Goal: Transaction & Acquisition: Purchase product/service

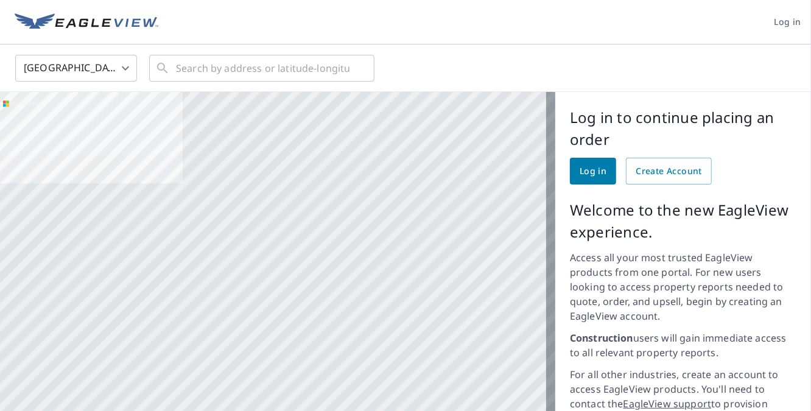
click at [580, 164] on span "Log in" at bounding box center [593, 171] width 27 height 15
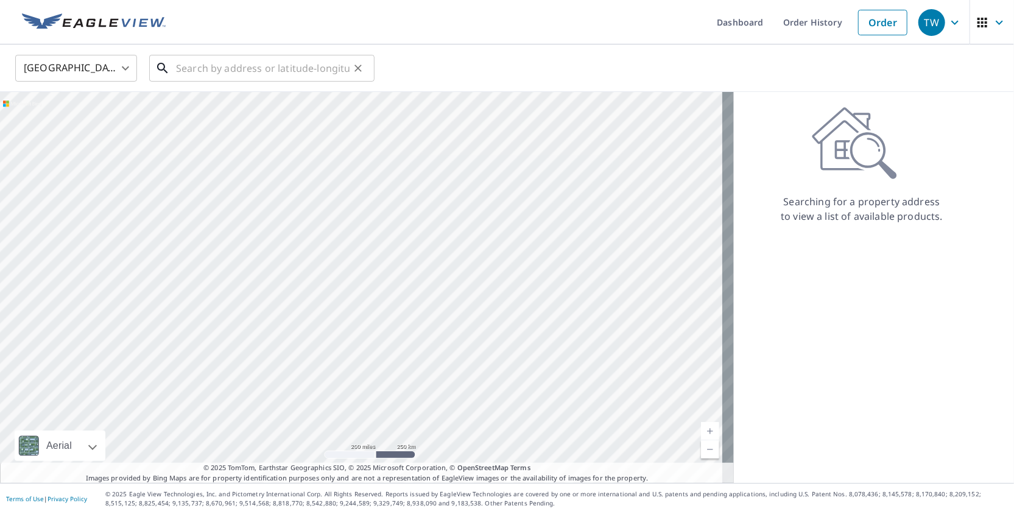
click at [253, 60] on input "text" at bounding box center [263, 68] width 174 height 34
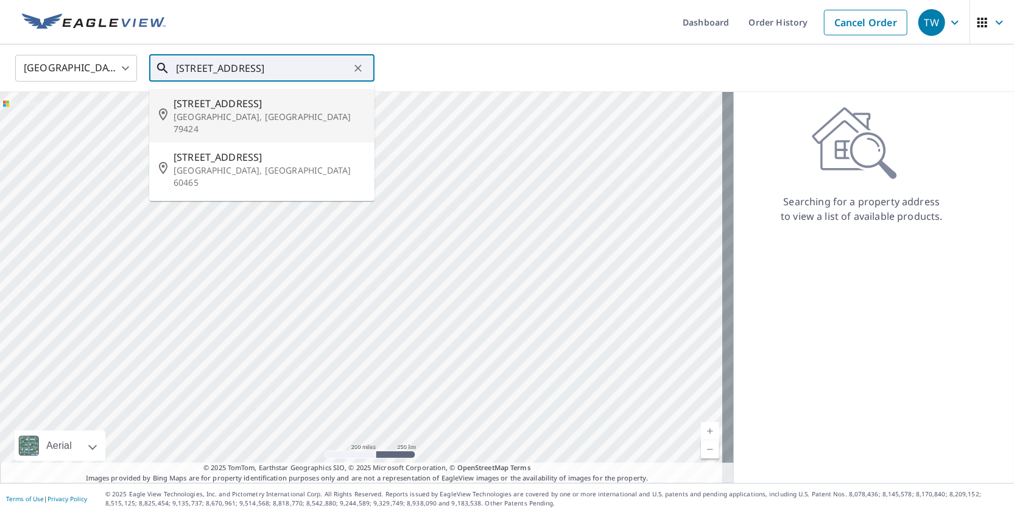
click at [241, 113] on p "[GEOGRAPHIC_DATA], [GEOGRAPHIC_DATA] 79424" at bounding box center [269, 123] width 191 height 24
type input "[STREET_ADDRESS]"
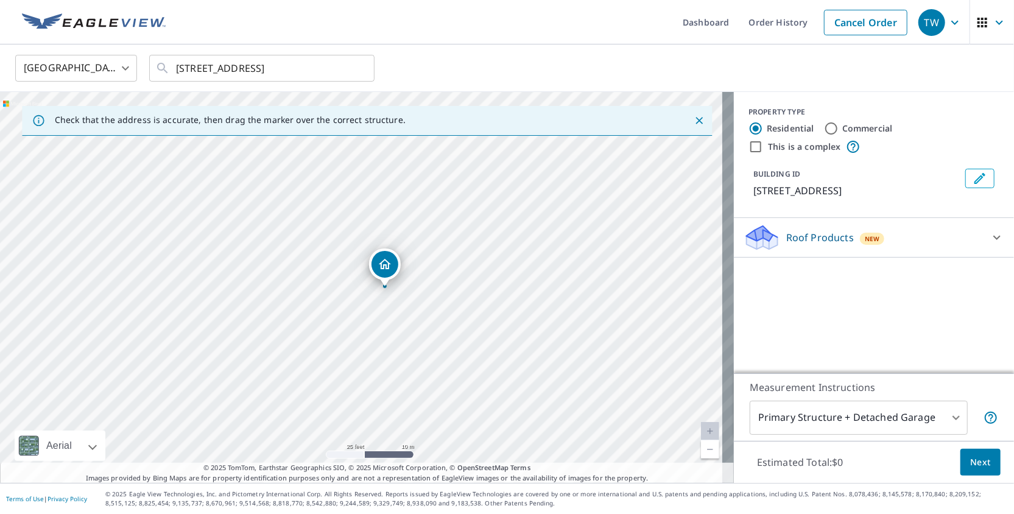
drag, startPoint x: 360, startPoint y: 242, endPoint x: 392, endPoint y: 319, distance: 83.6
click at [392, 319] on div "[STREET_ADDRESS]" at bounding box center [367, 287] width 734 height 391
click at [897, 414] on body "TW TW Dashboard Order History Cancel Order TW [GEOGRAPHIC_DATA] [GEOGRAPHIC_DAT…" at bounding box center [507, 257] width 1014 height 514
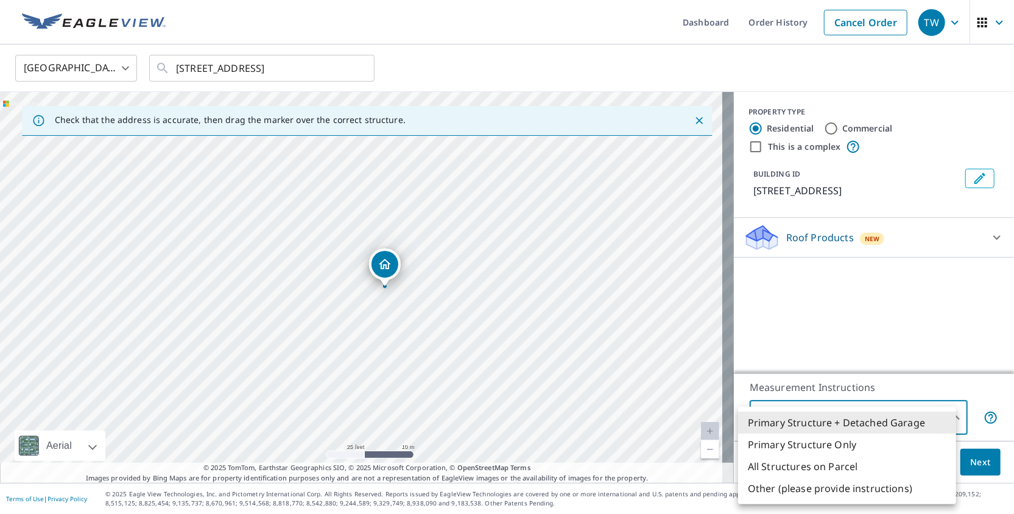
click at [883, 369] on div at bounding box center [507, 257] width 1014 height 514
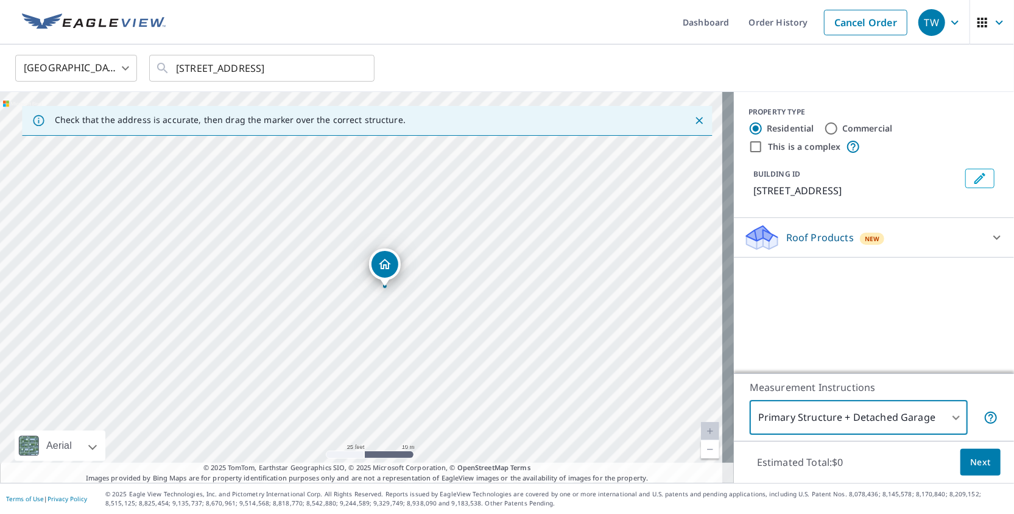
click at [973, 465] on span "Next" at bounding box center [980, 462] width 21 height 15
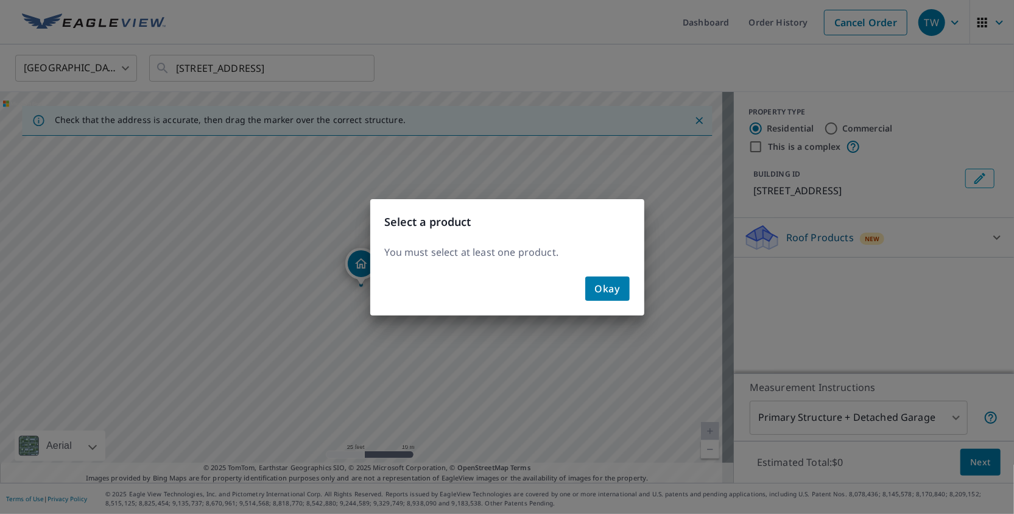
click at [602, 286] on span "Okay" at bounding box center [607, 288] width 25 height 17
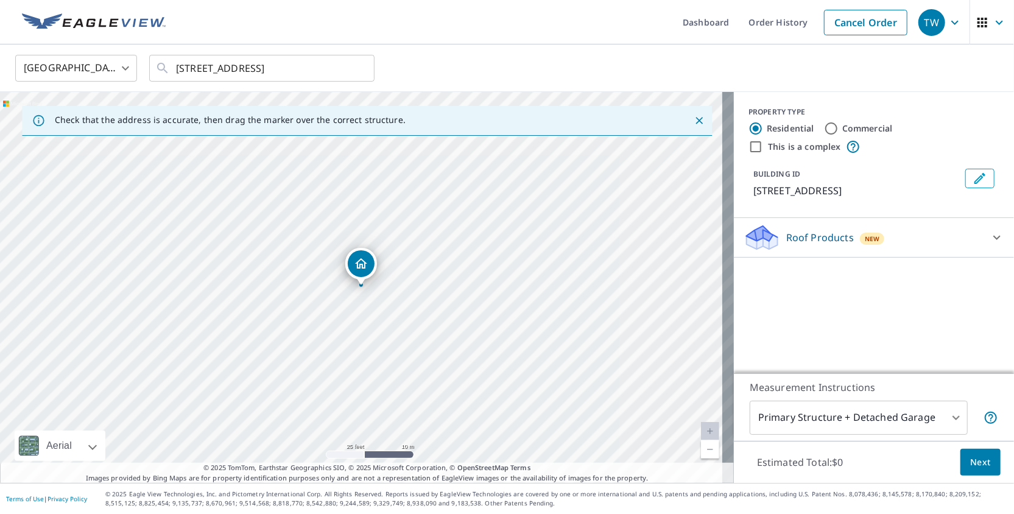
click at [786, 232] on p "Roof Products" at bounding box center [820, 237] width 68 height 15
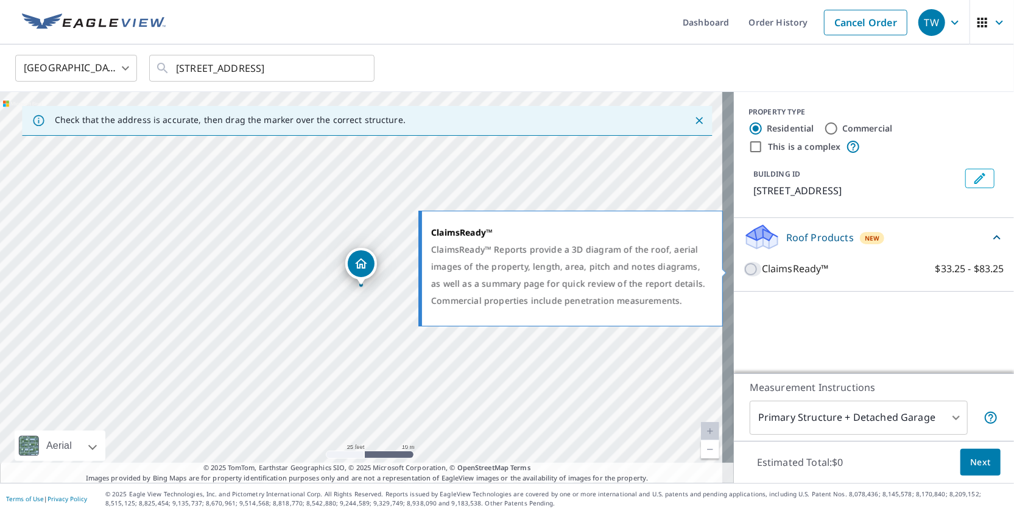
click at [744, 269] on input "ClaimsReady™ $33.25 - $83.25" at bounding box center [753, 269] width 18 height 15
checkbox input "true"
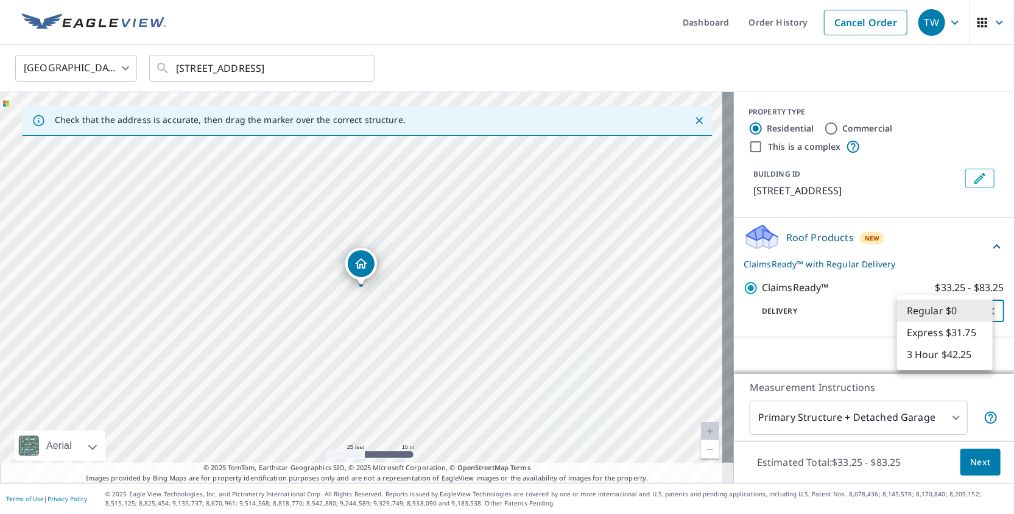
click at [977, 312] on body "TW TW Dashboard Order History Cancel Order TW [GEOGRAPHIC_DATA] [GEOGRAPHIC_DAT…" at bounding box center [507, 257] width 1014 height 514
click at [815, 326] on div at bounding box center [507, 257] width 1014 height 514
click at [980, 464] on button "Next" at bounding box center [981, 462] width 40 height 27
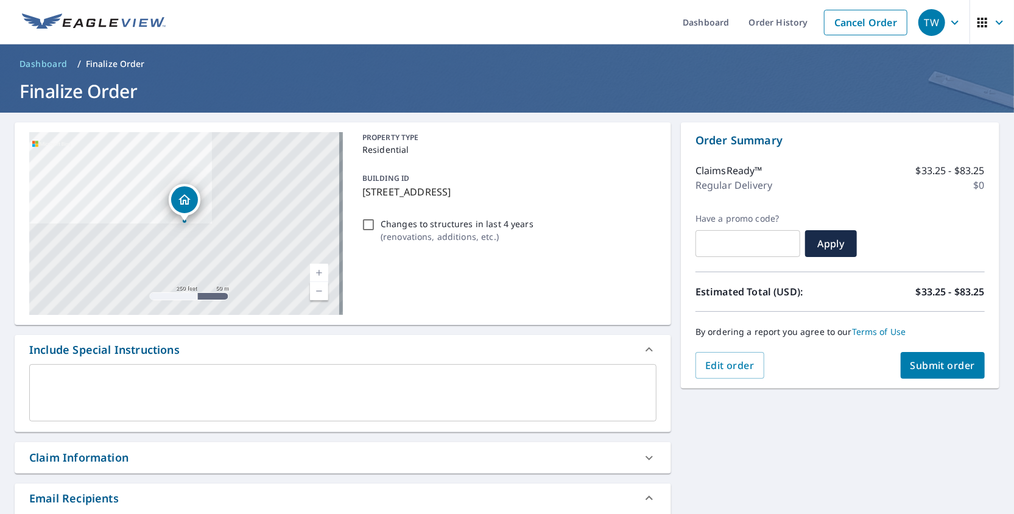
click at [866, 203] on div "ClaimsReady™ $33.25 - $83.25 Regular Delivery $0" at bounding box center [840, 181] width 289 height 65
click at [944, 365] on span "Submit order" at bounding box center [943, 365] width 65 height 13
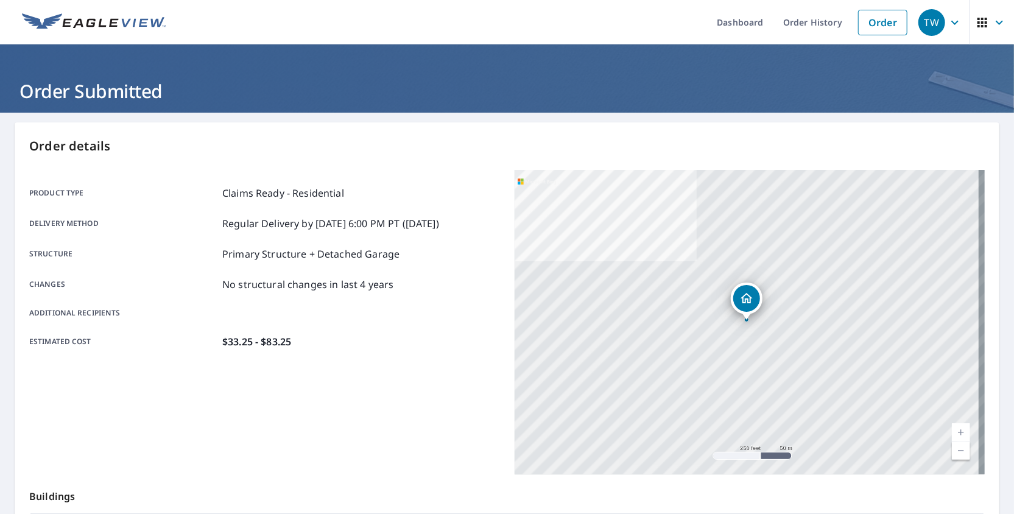
scroll to position [202, 0]
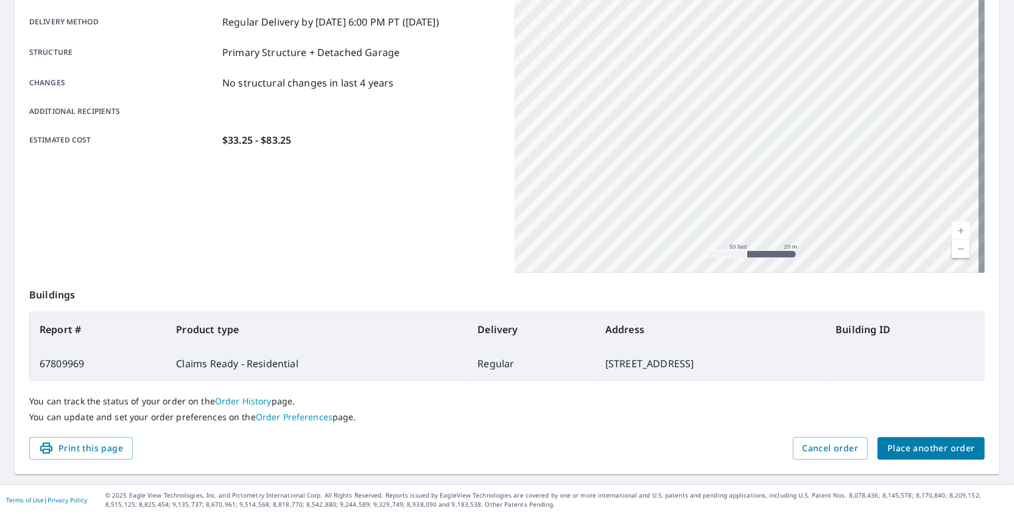
click at [437, 208] on div "Product type Claims Ready - Residential Delivery method Regular Delivery by [DA…" at bounding box center [264, 120] width 471 height 305
